Goal: Task Accomplishment & Management: Complete application form

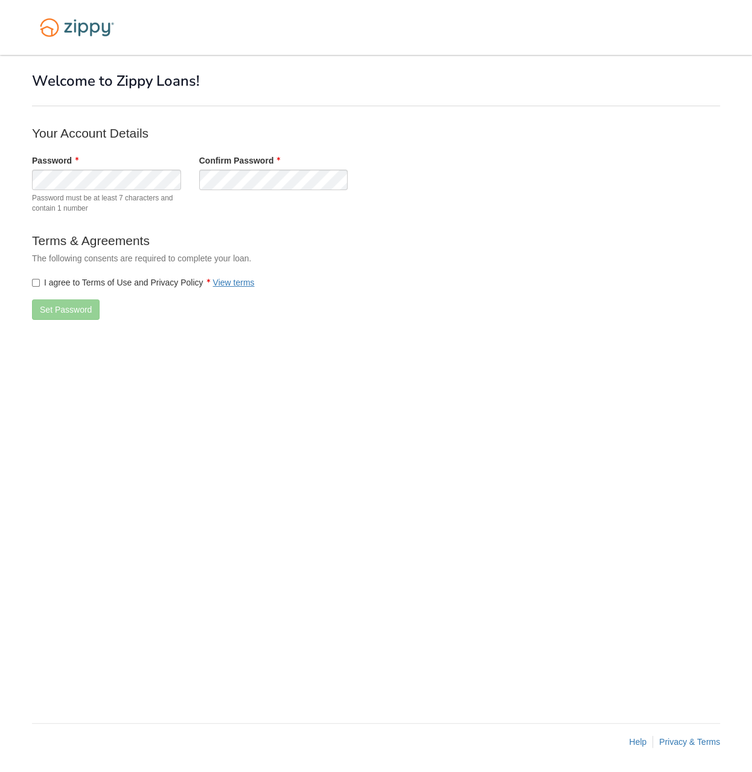
click at [86, 168] on div "Password Password must be at least 7 characters and contain 1 number" at bounding box center [106, 187] width 167 height 65
click at [34, 278] on label "I agree to Terms of Use and Privacy Policy View terms" at bounding box center [143, 282] width 223 height 12
click at [60, 308] on button "Set Password" at bounding box center [66, 309] width 68 height 21
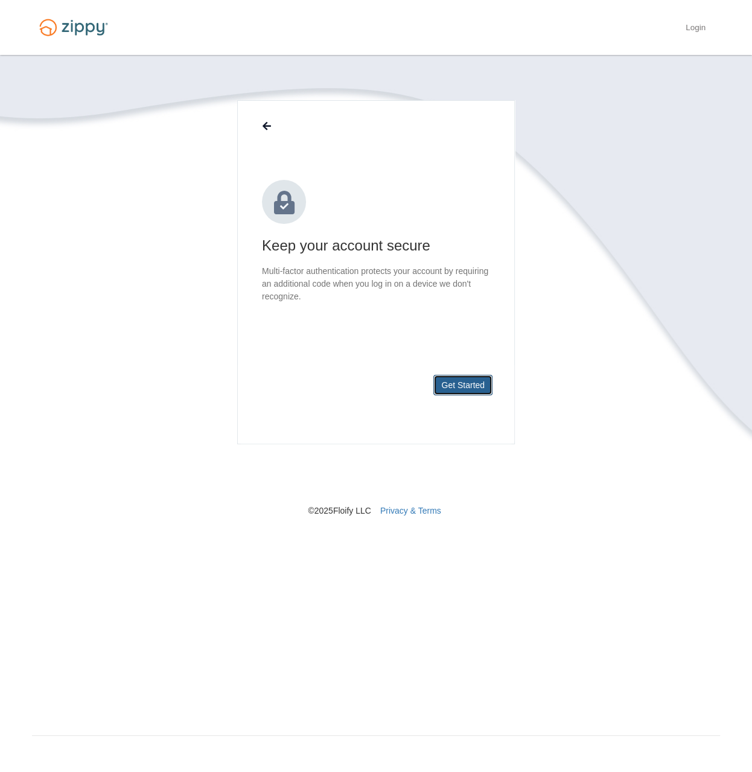
click at [450, 382] on button "Get Started" at bounding box center [462, 385] width 59 height 21
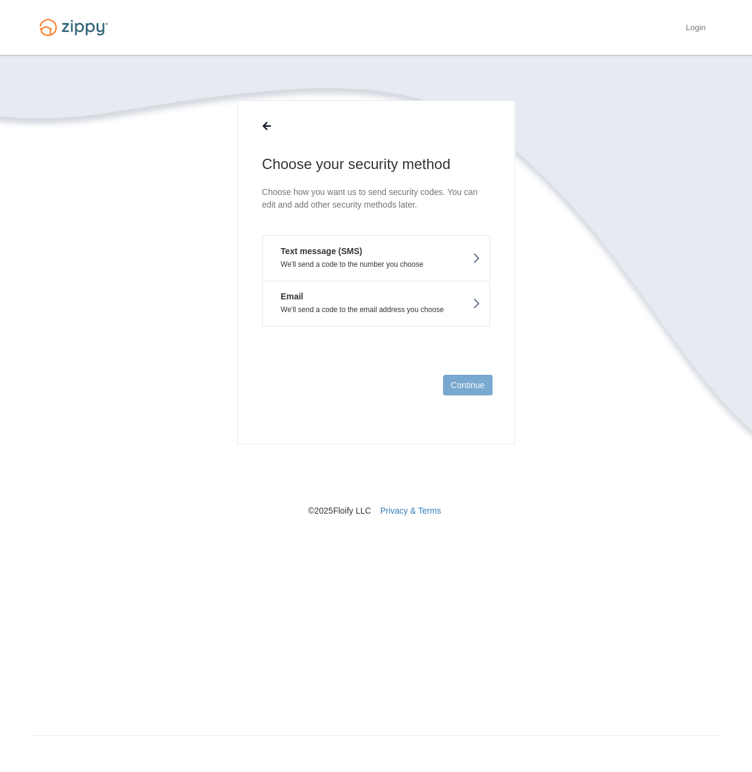
click at [345, 262] on p "We'll send a code to the number you choose" at bounding box center [376, 264] width 209 height 8
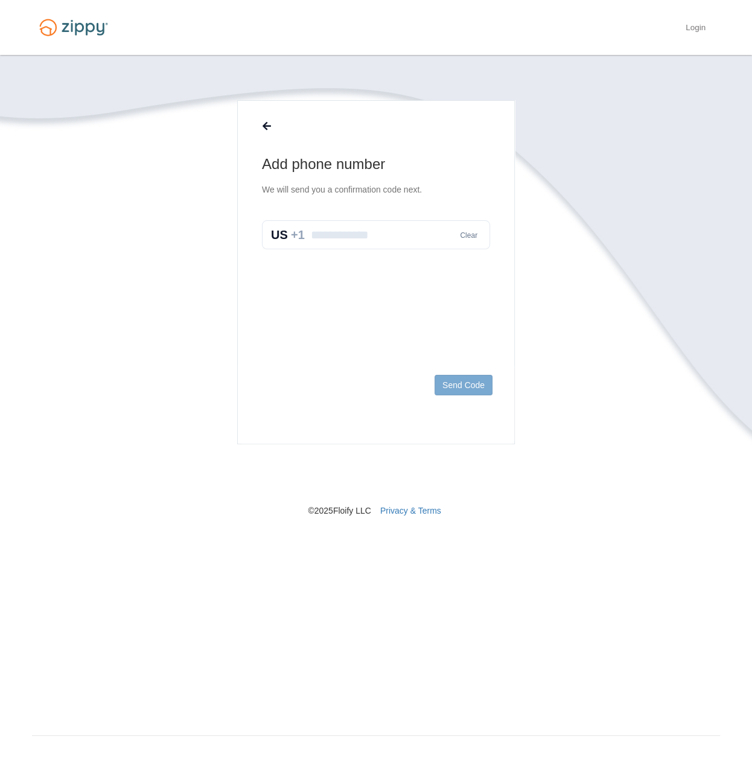
click at [397, 225] on input "text" at bounding box center [376, 234] width 228 height 29
type input "**********"
click at [447, 383] on button "Send Code" at bounding box center [464, 385] width 58 height 21
click at [383, 244] on input "text" at bounding box center [376, 247] width 228 height 29
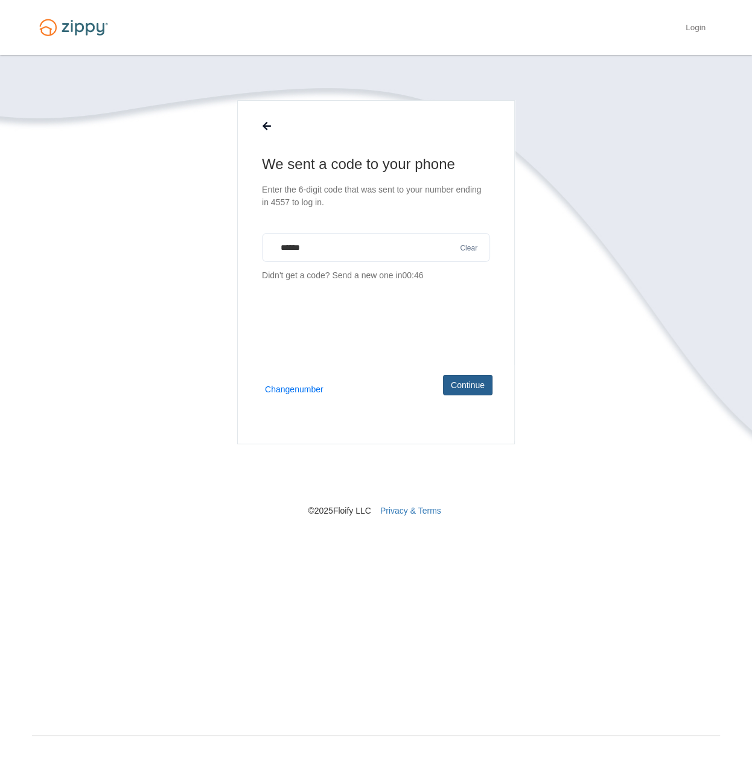
type input "******"
click at [462, 381] on button "Continue" at bounding box center [467, 385] width 49 height 21
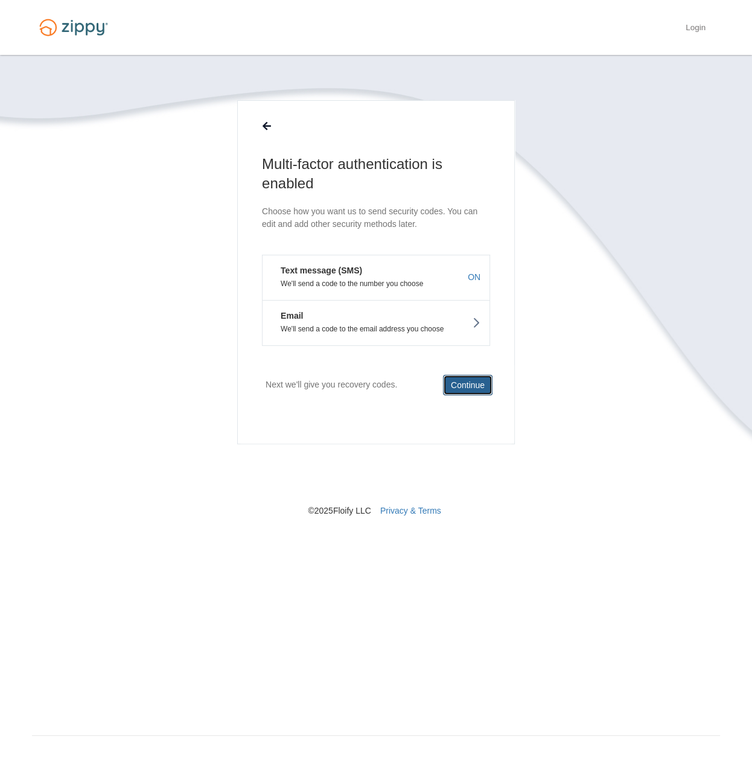
click at [466, 383] on button "Continue" at bounding box center [467, 385] width 49 height 21
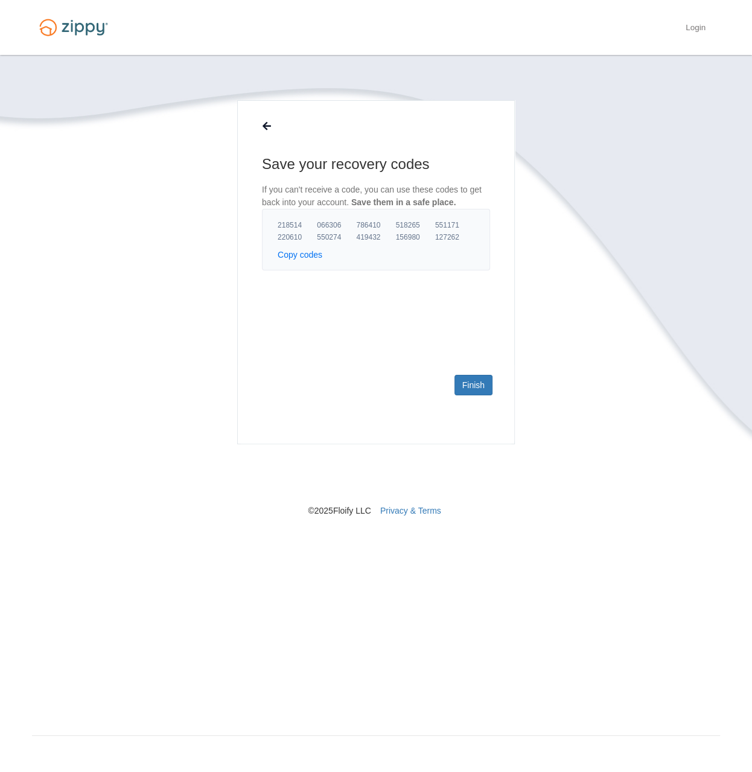
click at [294, 254] on button "Copy codes" at bounding box center [300, 255] width 45 height 12
click at [461, 388] on link "Finish" at bounding box center [474, 385] width 38 height 21
